Goal: Task Accomplishment & Management: Manage account settings

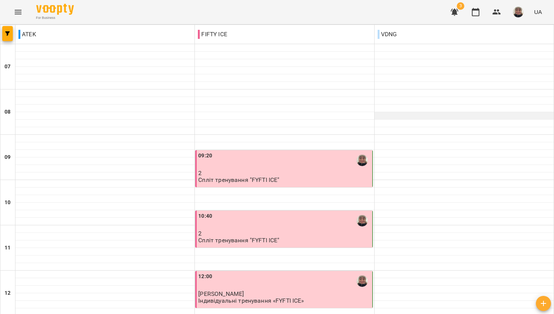
click at [390, 118] on div at bounding box center [464, 116] width 179 height 8
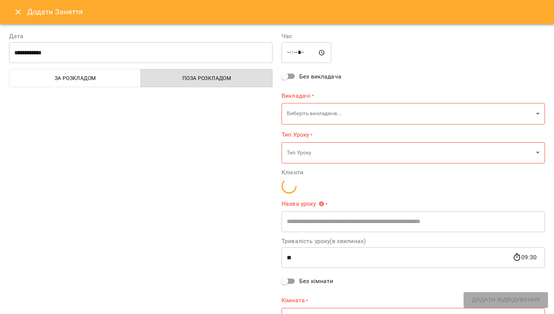
type input "**********"
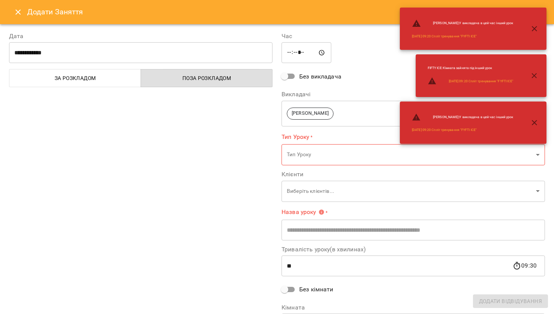
click at [13, 13] on button "Close" at bounding box center [18, 12] width 18 height 18
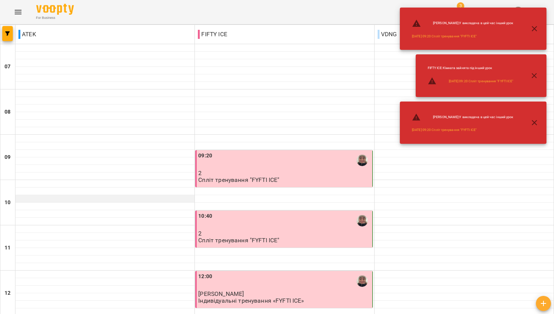
scroll to position [242, 0]
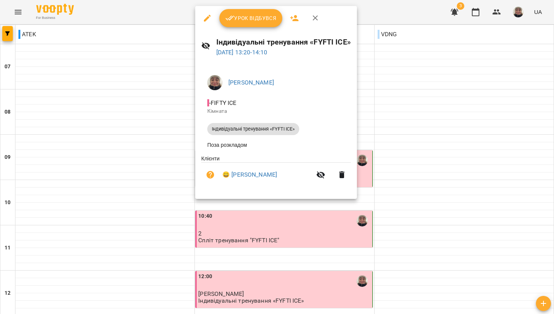
click at [253, 12] on button "Урок відбувся" at bounding box center [250, 18] width 63 height 18
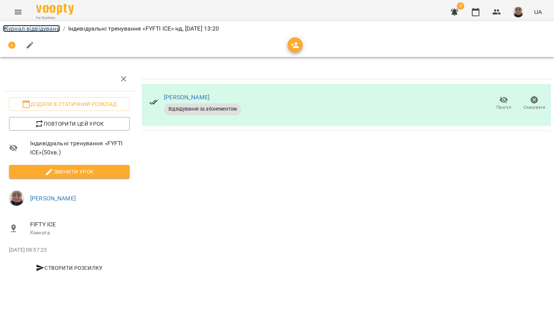
click at [42, 29] on link "Журнал відвідувань" at bounding box center [31, 28] width 57 height 7
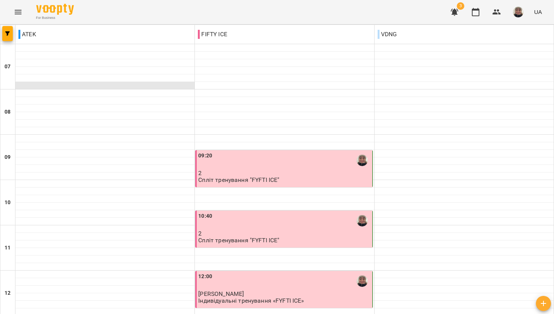
scroll to position [231, 0]
